Goal: Find specific page/section: Find specific page/section

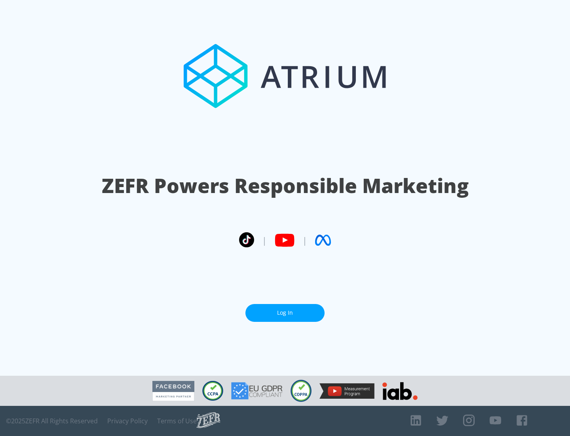
click at [285, 309] on link "Log In" at bounding box center [284, 313] width 79 height 18
